Goal: Use online tool/utility

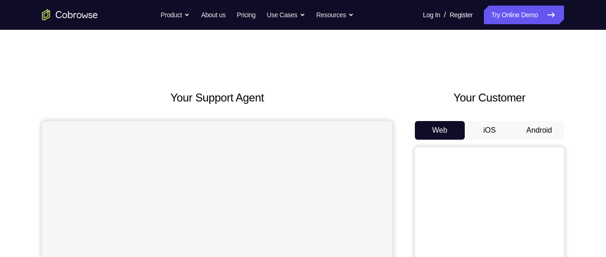
click at [520, 132] on button "Android" at bounding box center [539, 130] width 50 height 19
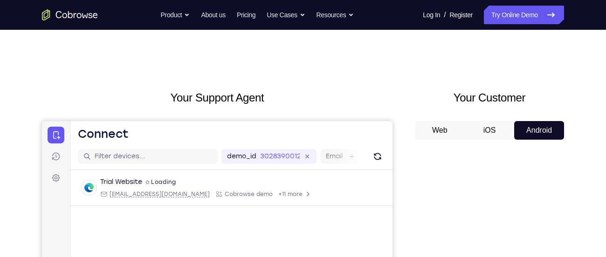
click at [487, 106] on h2 "Your Customer" at bounding box center [489, 97] width 149 height 17
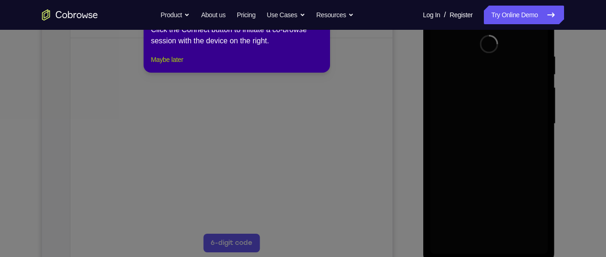
click at [183, 65] on button "Maybe later" at bounding box center [167, 59] width 32 height 11
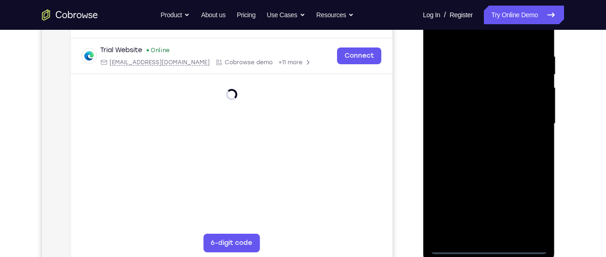
click at [488, 249] on div at bounding box center [488, 123] width 117 height 261
click at [527, 205] on div at bounding box center [488, 123] width 117 height 261
click at [496, 36] on div at bounding box center [488, 123] width 117 height 261
click at [530, 119] on div at bounding box center [488, 123] width 117 height 261
click at [501, 234] on div at bounding box center [488, 123] width 117 height 261
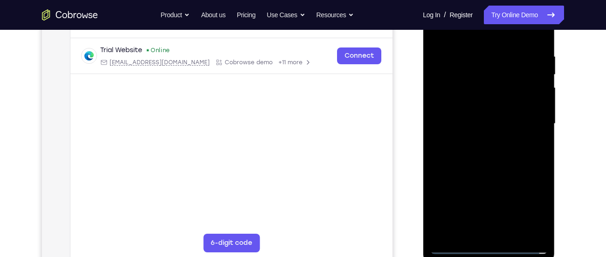
click at [496, 117] on div at bounding box center [488, 123] width 117 height 261
click at [496, 103] on div at bounding box center [488, 123] width 117 height 261
click at [471, 141] on div at bounding box center [488, 123] width 117 height 261
click at [458, 108] on div at bounding box center [488, 123] width 117 height 261
click at [467, 121] on div at bounding box center [488, 123] width 117 height 261
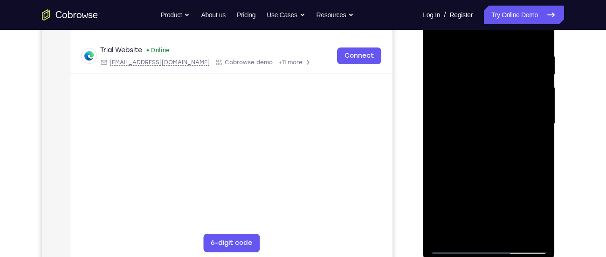
click at [531, 36] on div at bounding box center [488, 123] width 117 height 261
click at [536, 44] on div at bounding box center [488, 123] width 117 height 261
drag, startPoint x: 510, startPoint y: 130, endPoint x: 491, endPoint y: 76, distance: 57.8
click at [491, 76] on div at bounding box center [488, 123] width 117 height 261
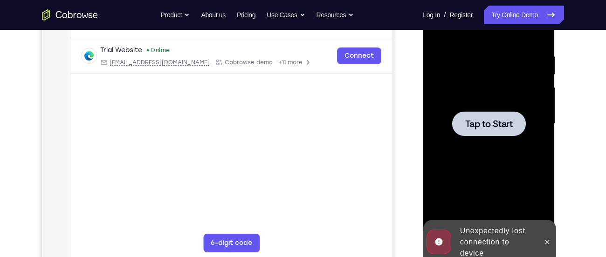
click at [496, 109] on div at bounding box center [488, 123] width 117 height 261
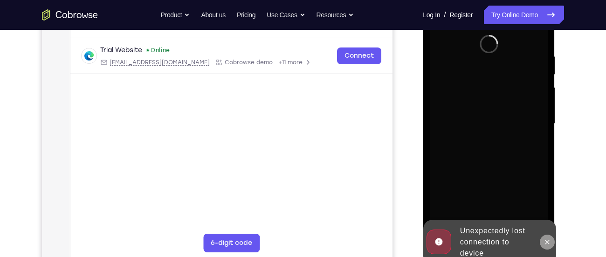
click at [550, 239] on icon at bounding box center [546, 242] width 7 height 7
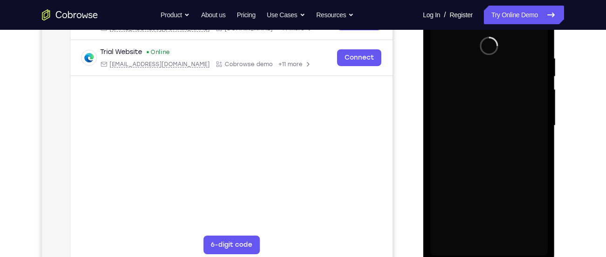
scroll to position [168, 0]
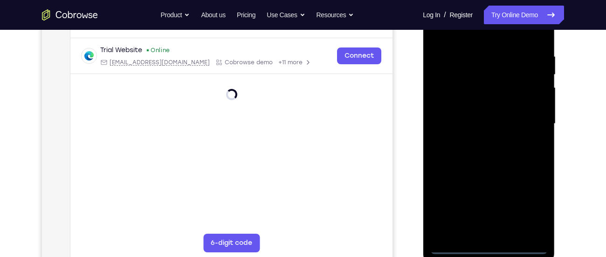
click at [488, 245] on div at bounding box center [488, 123] width 117 height 261
click at [488, 247] on div at bounding box center [488, 123] width 117 height 261
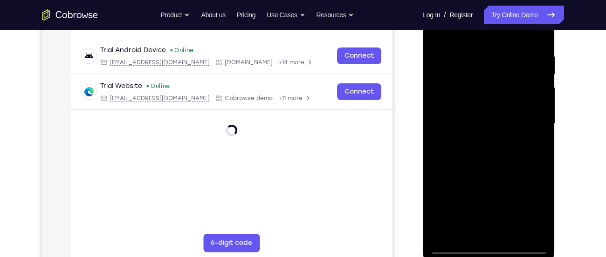
click at [524, 210] on div at bounding box center [488, 123] width 117 height 261
click at [474, 35] on div at bounding box center [488, 123] width 117 height 261
click at [528, 122] on div at bounding box center [488, 123] width 117 height 261
click at [480, 140] on div at bounding box center [488, 123] width 117 height 261
click at [481, 105] on div at bounding box center [488, 123] width 117 height 261
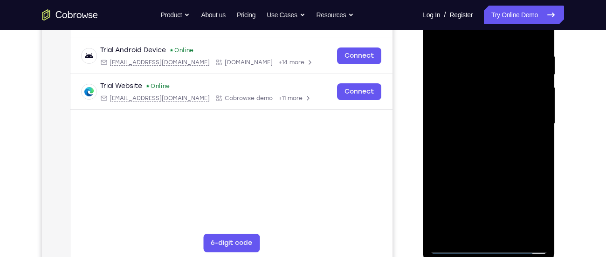
click at [492, 117] on div at bounding box center [488, 123] width 117 height 261
click at [480, 92] on div at bounding box center [488, 123] width 117 height 261
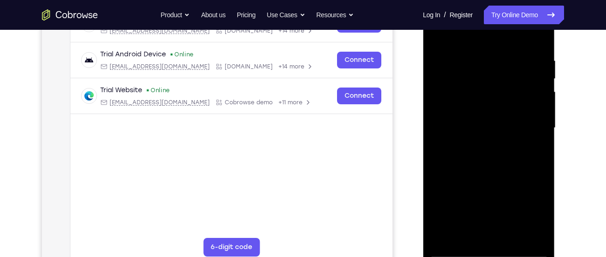
scroll to position [174, 0]
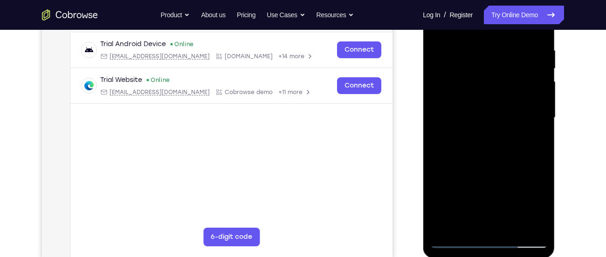
drag, startPoint x: 523, startPoint y: 145, endPoint x: 502, endPoint y: 97, distance: 52.0
click at [502, 97] on div at bounding box center [488, 117] width 117 height 261
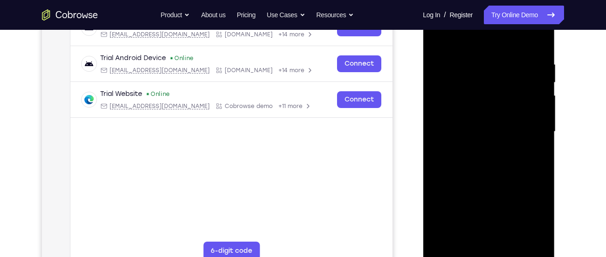
scroll to position [164, 0]
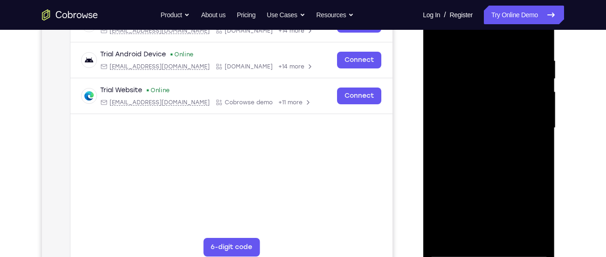
click at [540, 124] on div at bounding box center [488, 128] width 117 height 261
drag, startPoint x: 495, startPoint y: 73, endPoint x: 486, endPoint y: 174, distance: 101.5
click at [486, 174] on div at bounding box center [488, 128] width 117 height 261
click at [473, 61] on div at bounding box center [488, 128] width 117 height 261
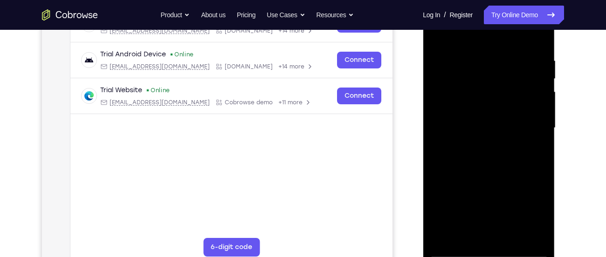
click at [547, 109] on div at bounding box center [488, 128] width 117 height 261
click at [536, 112] on div at bounding box center [488, 128] width 117 height 261
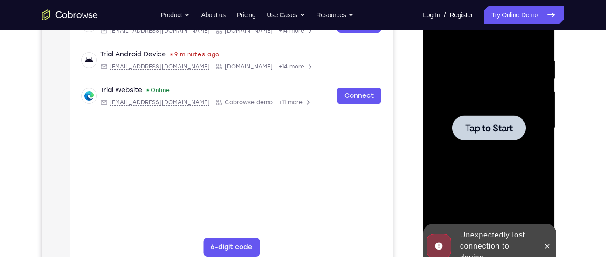
click at [501, 133] on span "Tap to Start" at bounding box center [489, 128] width 48 height 9
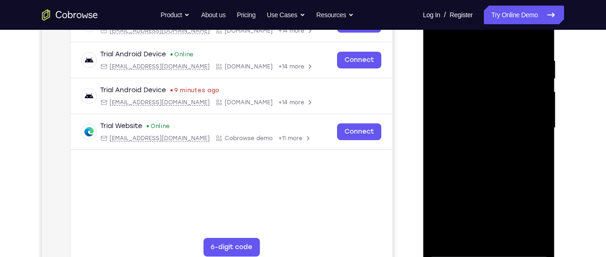
click at [488, 251] on div at bounding box center [488, 128] width 117 height 261
click at [526, 213] on div at bounding box center [488, 128] width 117 height 261
click at [470, 39] on div at bounding box center [488, 128] width 117 height 261
click at [528, 123] on div at bounding box center [488, 128] width 117 height 261
click at [480, 146] on div at bounding box center [488, 128] width 117 height 261
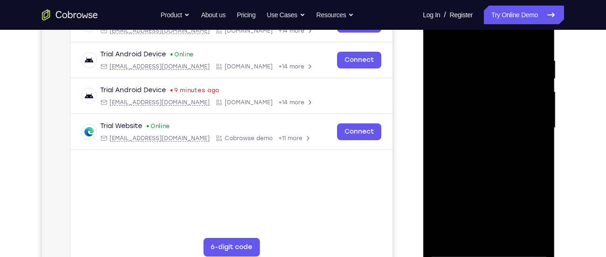
click at [529, 120] on div at bounding box center [488, 128] width 117 height 261
click at [498, 110] on div at bounding box center [488, 128] width 117 height 261
click at [495, 129] on div at bounding box center [488, 128] width 117 height 261
click at [501, 151] on div at bounding box center [488, 128] width 117 height 261
click at [533, 39] on div at bounding box center [488, 128] width 117 height 261
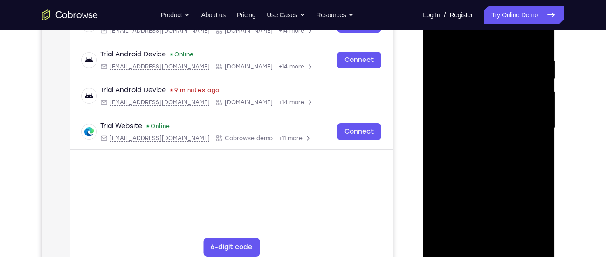
click at [510, 237] on div at bounding box center [488, 128] width 117 height 261
click at [503, 178] on div at bounding box center [488, 128] width 117 height 261
click at [540, 78] on div at bounding box center [488, 128] width 117 height 261
click at [495, 127] on div at bounding box center [488, 128] width 117 height 261
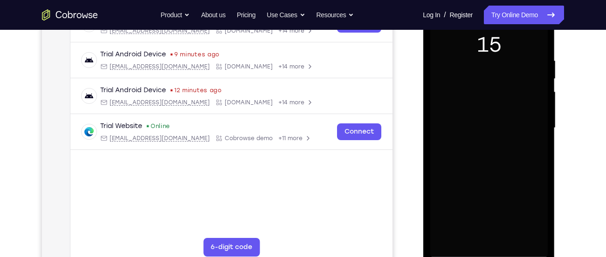
click at [481, 70] on div at bounding box center [488, 128] width 117 height 261
click at [477, 124] on div at bounding box center [488, 128] width 117 height 261
click at [439, 36] on div at bounding box center [488, 128] width 117 height 261
drag, startPoint x: 542, startPoint y: 58, endPoint x: 492, endPoint y: 59, distance: 49.9
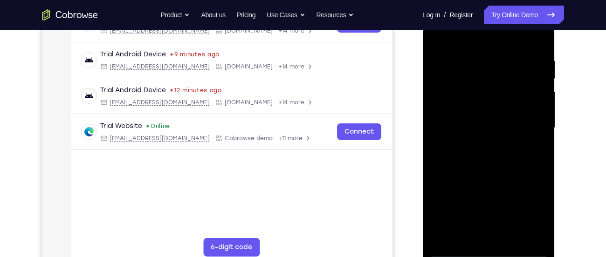
click at [492, 59] on div at bounding box center [488, 128] width 117 height 261
drag, startPoint x: 536, startPoint y: 54, endPoint x: 481, endPoint y: 53, distance: 55.9
click at [481, 53] on div at bounding box center [488, 128] width 117 height 261
drag, startPoint x: 534, startPoint y: 50, endPoint x: 501, endPoint y: 50, distance: 33.6
click at [501, 50] on div at bounding box center [488, 128] width 117 height 261
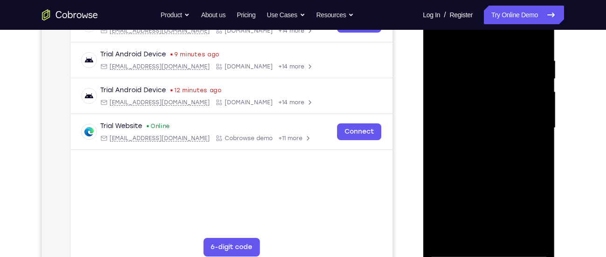
drag, startPoint x: 530, startPoint y: 56, endPoint x: 461, endPoint y: 62, distance: 69.2
click at [461, 62] on div at bounding box center [488, 128] width 117 height 261
drag, startPoint x: 529, startPoint y: 55, endPoint x: 469, endPoint y: 60, distance: 59.4
click at [469, 60] on div at bounding box center [488, 128] width 117 height 261
drag, startPoint x: 523, startPoint y: 55, endPoint x: 470, endPoint y: 64, distance: 53.9
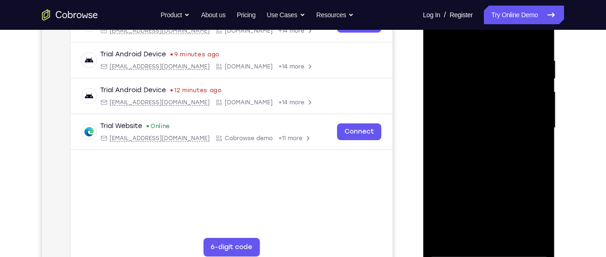
click at [470, 64] on div at bounding box center [488, 128] width 117 height 261
drag, startPoint x: 517, startPoint y: 62, endPoint x: 455, endPoint y: 70, distance: 62.6
click at [455, 70] on div at bounding box center [488, 128] width 117 height 261
drag, startPoint x: 525, startPoint y: 59, endPoint x: 483, endPoint y: 58, distance: 42.4
click at [483, 58] on div at bounding box center [488, 128] width 117 height 261
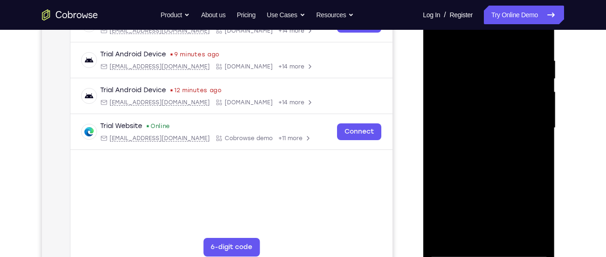
drag, startPoint x: 528, startPoint y: 55, endPoint x: 472, endPoint y: 55, distance: 56.4
click at [472, 55] on div at bounding box center [488, 128] width 117 height 261
drag, startPoint x: 510, startPoint y: 62, endPoint x: 454, endPoint y: 64, distance: 55.5
click at [454, 64] on div at bounding box center [488, 128] width 117 height 261
drag, startPoint x: 518, startPoint y: 56, endPoint x: 448, endPoint y: 54, distance: 70.4
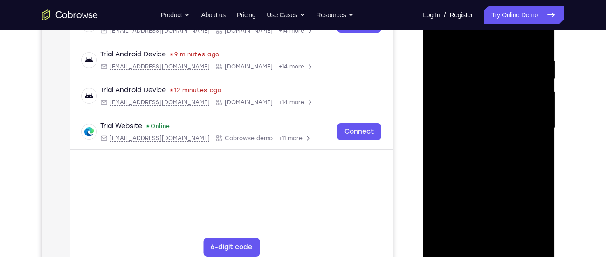
click at [448, 54] on div at bounding box center [488, 128] width 117 height 261
drag, startPoint x: 520, startPoint y: 50, endPoint x: 464, endPoint y: 56, distance: 56.3
click at [464, 56] on div at bounding box center [488, 128] width 117 height 261
drag, startPoint x: 521, startPoint y: 56, endPoint x: 460, endPoint y: 62, distance: 60.9
click at [460, 62] on div at bounding box center [488, 128] width 117 height 261
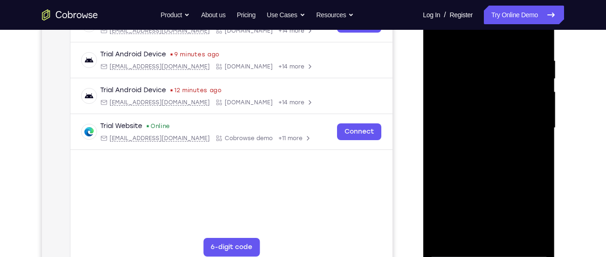
drag, startPoint x: 515, startPoint y: 54, endPoint x: 444, endPoint y: 64, distance: 72.4
click at [444, 64] on div at bounding box center [488, 128] width 117 height 261
drag, startPoint x: 511, startPoint y: 56, endPoint x: 467, endPoint y: 59, distance: 43.9
click at [467, 59] on div at bounding box center [488, 128] width 117 height 261
drag, startPoint x: 521, startPoint y: 54, endPoint x: 478, endPoint y: 60, distance: 43.7
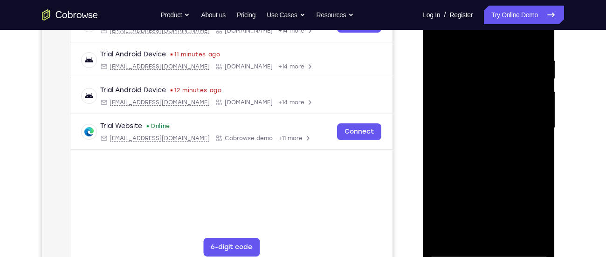
click at [478, 60] on div at bounding box center [488, 128] width 117 height 261
drag, startPoint x: 519, startPoint y: 52, endPoint x: 460, endPoint y: 61, distance: 58.9
click at [460, 61] on div at bounding box center [488, 128] width 117 height 261
drag, startPoint x: 530, startPoint y: 55, endPoint x: 444, endPoint y: 62, distance: 86.5
click at [444, 62] on div at bounding box center [488, 128] width 117 height 261
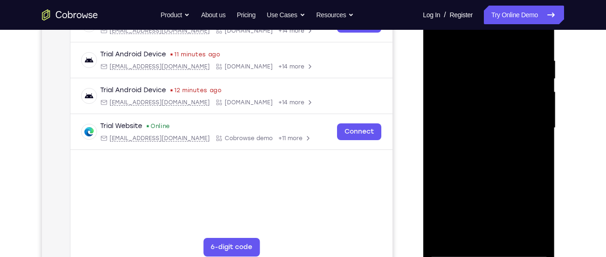
drag, startPoint x: 519, startPoint y: 62, endPoint x: 468, endPoint y: 61, distance: 50.8
click at [468, 61] on div at bounding box center [488, 128] width 117 height 261
drag, startPoint x: 540, startPoint y: 58, endPoint x: 456, endPoint y: 67, distance: 84.4
click at [456, 67] on div at bounding box center [488, 128] width 117 height 261
drag, startPoint x: 480, startPoint y: 50, endPoint x: 576, endPoint y: 76, distance: 98.9
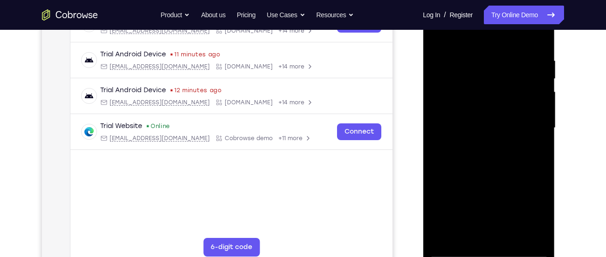
click at [556, 76] on html "Online web based iOS Simulators and Android Emulators. Run iPhone, iPad, Mobile…" at bounding box center [489, 131] width 133 height 280
click at [466, 235] on div at bounding box center [488, 128] width 117 height 261
click at [511, 32] on div at bounding box center [488, 128] width 117 height 261
click at [443, 156] on div at bounding box center [488, 128] width 117 height 261
drag, startPoint x: 534, startPoint y: 55, endPoint x: 477, endPoint y: 61, distance: 57.1
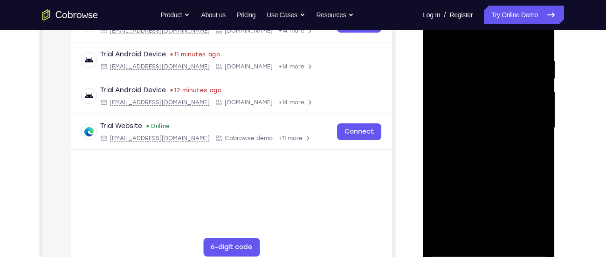
click at [477, 61] on div at bounding box center [488, 128] width 117 height 261
drag, startPoint x: 525, startPoint y: 60, endPoint x: 478, endPoint y: 61, distance: 47.1
click at [478, 61] on div at bounding box center [488, 128] width 117 height 261
drag, startPoint x: 533, startPoint y: 58, endPoint x: 469, endPoint y: 48, distance: 64.7
click at [469, 48] on div at bounding box center [488, 128] width 117 height 261
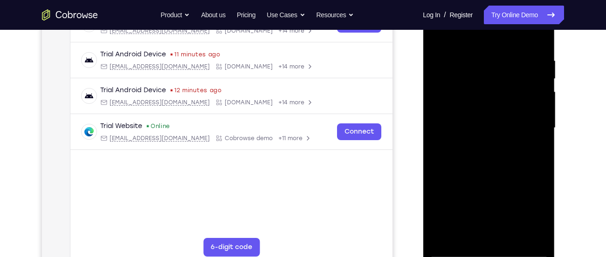
drag, startPoint x: 525, startPoint y: 58, endPoint x: 451, endPoint y: 57, distance: 74.6
click at [451, 57] on div at bounding box center [488, 128] width 117 height 261
drag, startPoint x: 501, startPoint y: 60, endPoint x: 433, endPoint y: 62, distance: 68.5
click at [433, 62] on div at bounding box center [488, 128] width 117 height 261
drag, startPoint x: 535, startPoint y: 57, endPoint x: 457, endPoint y: 62, distance: 77.5
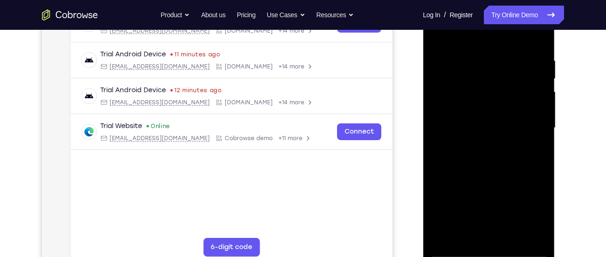
click at [457, 62] on div at bounding box center [488, 128] width 117 height 261
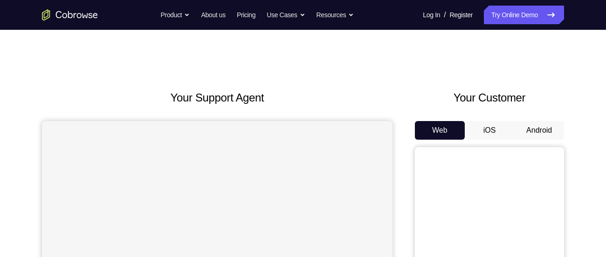
click at [558, 135] on button "Android" at bounding box center [539, 130] width 50 height 19
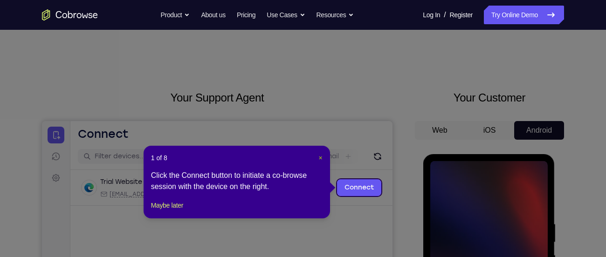
click at [320, 160] on span "×" at bounding box center [321, 157] width 4 height 7
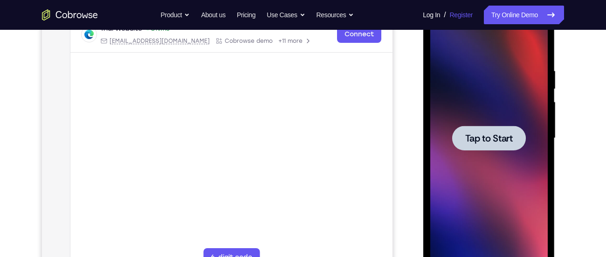
scroll to position [149, 0]
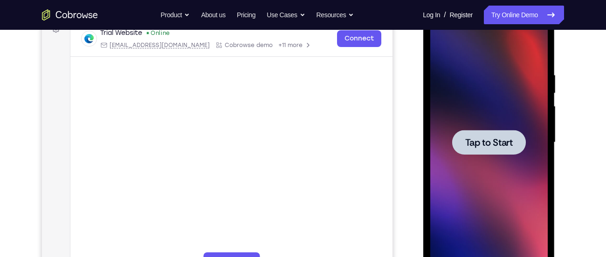
click at [472, 161] on div at bounding box center [488, 142] width 117 height 261
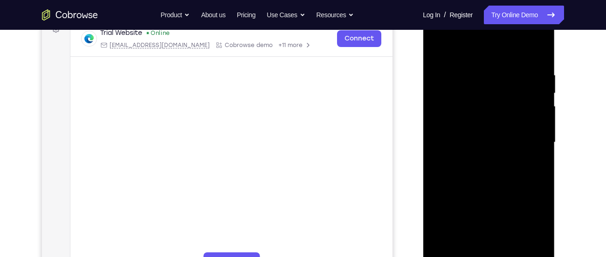
scroll to position [183, 0]
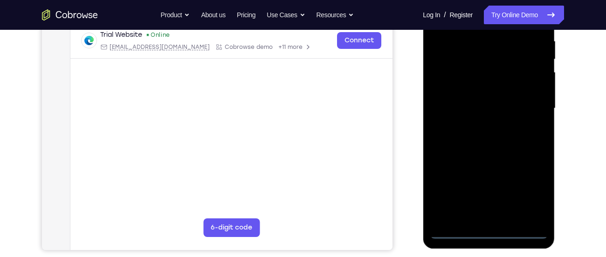
click at [487, 230] on div at bounding box center [488, 108] width 117 height 261
click at [529, 195] on div at bounding box center [488, 108] width 117 height 261
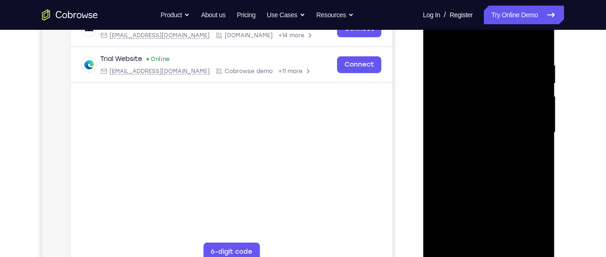
scroll to position [157, 0]
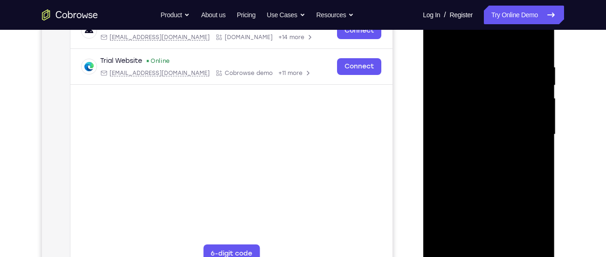
click at [468, 41] on div at bounding box center [488, 134] width 117 height 261
click at [530, 125] on div at bounding box center [488, 134] width 117 height 261
